Goal: Information Seeking & Learning: Learn about a topic

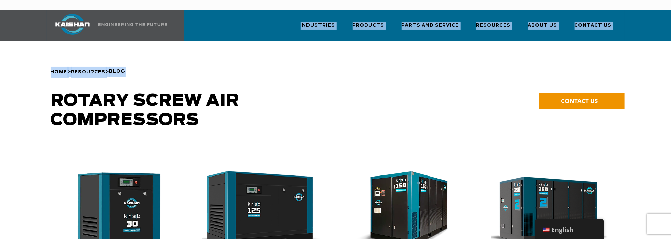
drag, startPoint x: 670, startPoint y: 27, endPoint x: 670, endPoint y: 50, distance: 22.7
drag, startPoint x: 670, startPoint y: 19, endPoint x: 670, endPoint y: 35, distance: 16.5
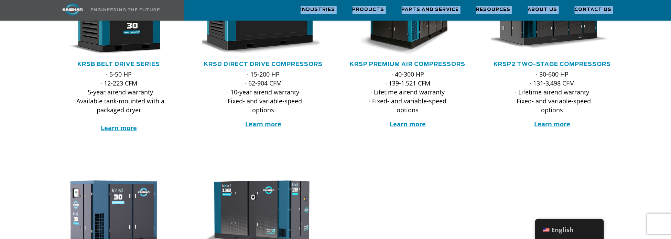
scroll to position [197, 0]
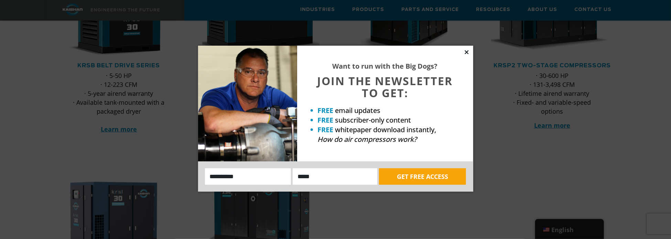
click at [466, 51] on icon at bounding box center [466, 52] width 6 height 6
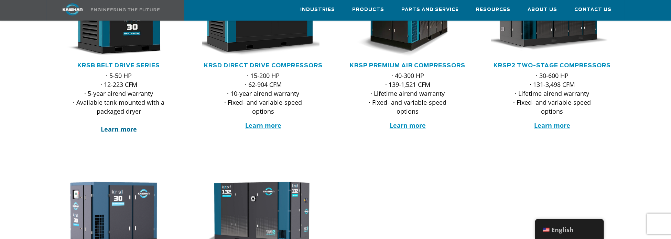
click at [111, 125] on strong "Learn more" at bounding box center [119, 129] width 36 height 8
